Goal: Task Accomplishment & Management: Manage account settings

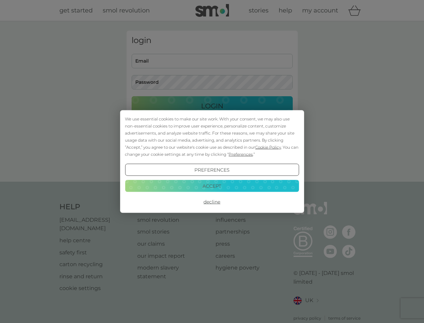
click at [268, 147] on span "Cookie Policy" at bounding box center [268, 146] width 26 height 5
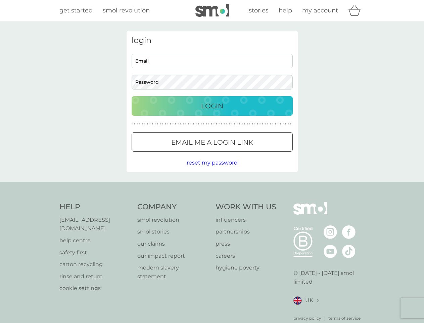
click at [240, 154] on div "login Email Password Login ● ● ● ● ● ● ● ● ● ● ● ● ● ● ● ● ● ● ● ● ● ● ● ● ● ● …" at bounding box center [212, 101] width 171 height 141
click at [212, 170] on div "login Email Password Login ● ● ● ● ● ● ● ● ● ● ● ● ● ● ● ● ● ● ● ● ● ● ● ● ● ● …" at bounding box center [212, 101] width 171 height 141
click at [212, 202] on div "Help [EMAIL_ADDRESS][DOMAIN_NAME] help centre safety first carton recycling rin…" at bounding box center [212, 261] width 306 height 119
click at [212, 185] on div "Help [EMAIL_ADDRESS][DOMAIN_NAME] help centre safety first carton recycling rin…" at bounding box center [212, 261] width 424 height 160
